Goal: Task Accomplishment & Management: Use online tool/utility

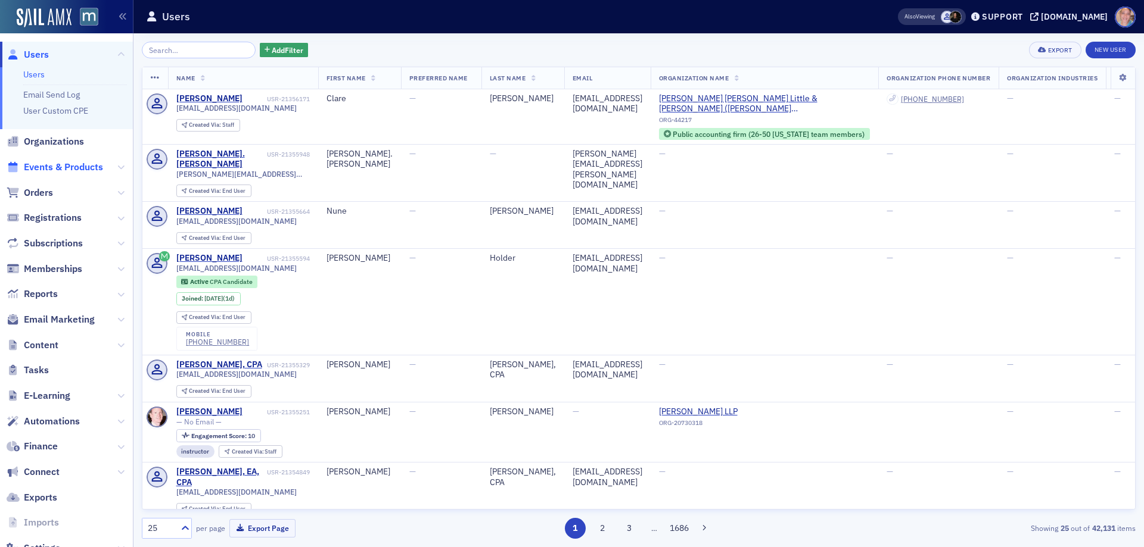
click at [71, 167] on span "Events & Products" at bounding box center [63, 167] width 79 height 13
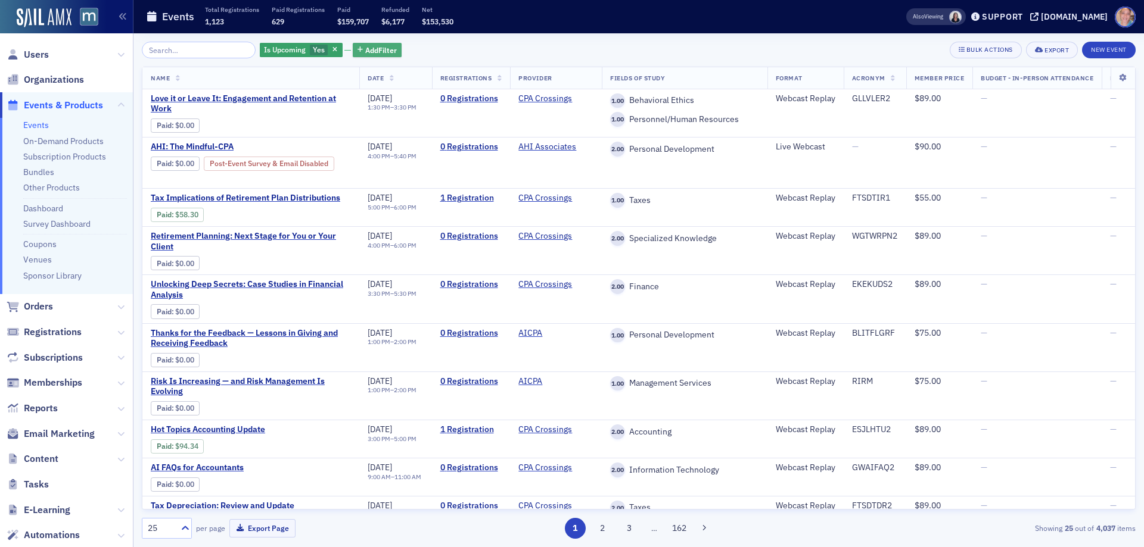
click at [365, 50] on span "Add Filter" at bounding box center [381, 50] width 32 height 11
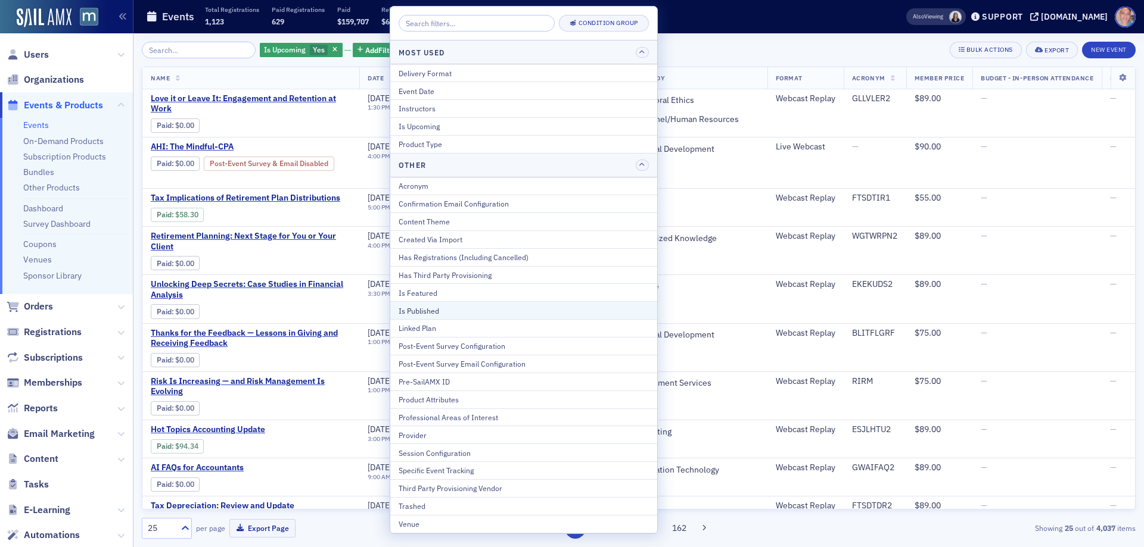
click at [421, 313] on div "Is Published" at bounding box center [523, 311] width 250 height 11
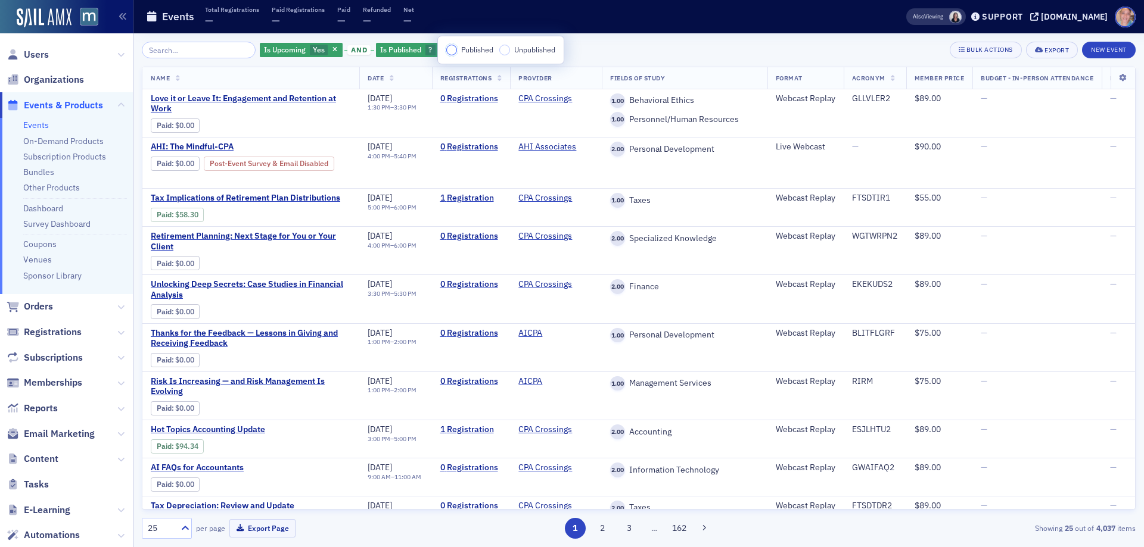
click at [449, 54] on input "Published" at bounding box center [451, 50] width 11 height 11
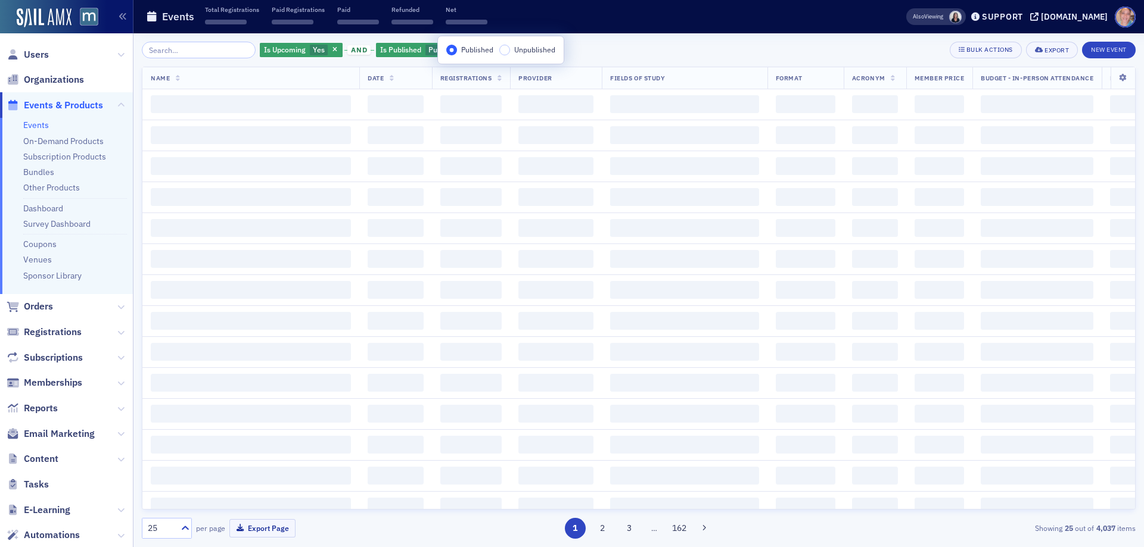
click at [662, 58] on div "Is Upcoming Yes and Is Published Published Add Filter Bulk Actions Export New E…" at bounding box center [639, 50] width 994 height 17
